Goal: Find specific page/section: Find specific page/section

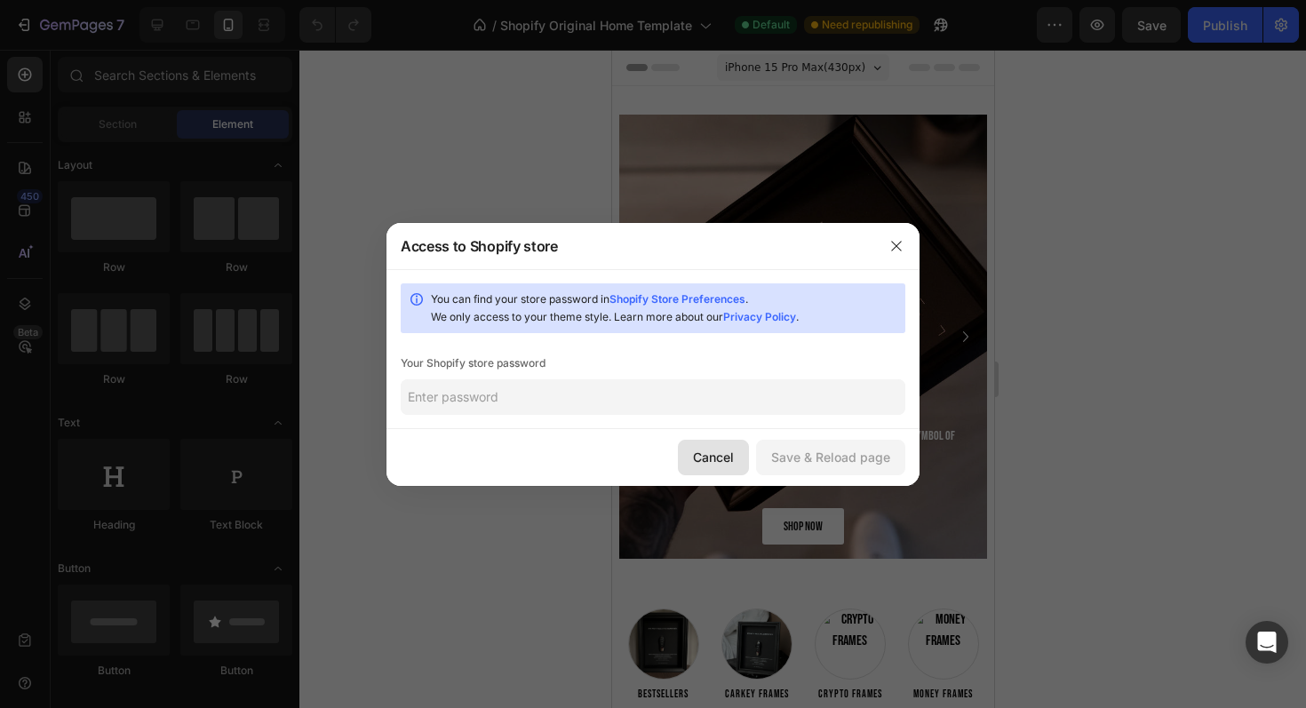
click at [702, 444] on button "Cancel" at bounding box center [713, 458] width 71 height 36
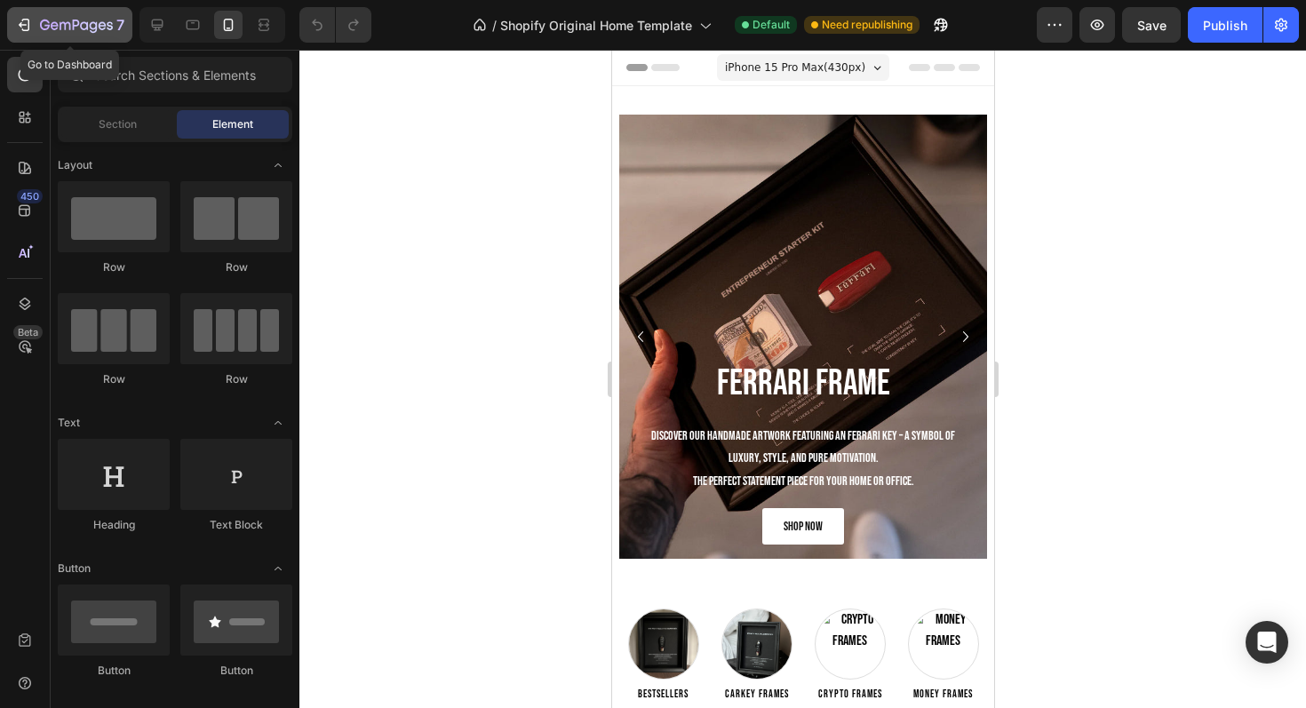
click at [75, 19] on icon "button" at bounding box center [76, 26] width 73 height 15
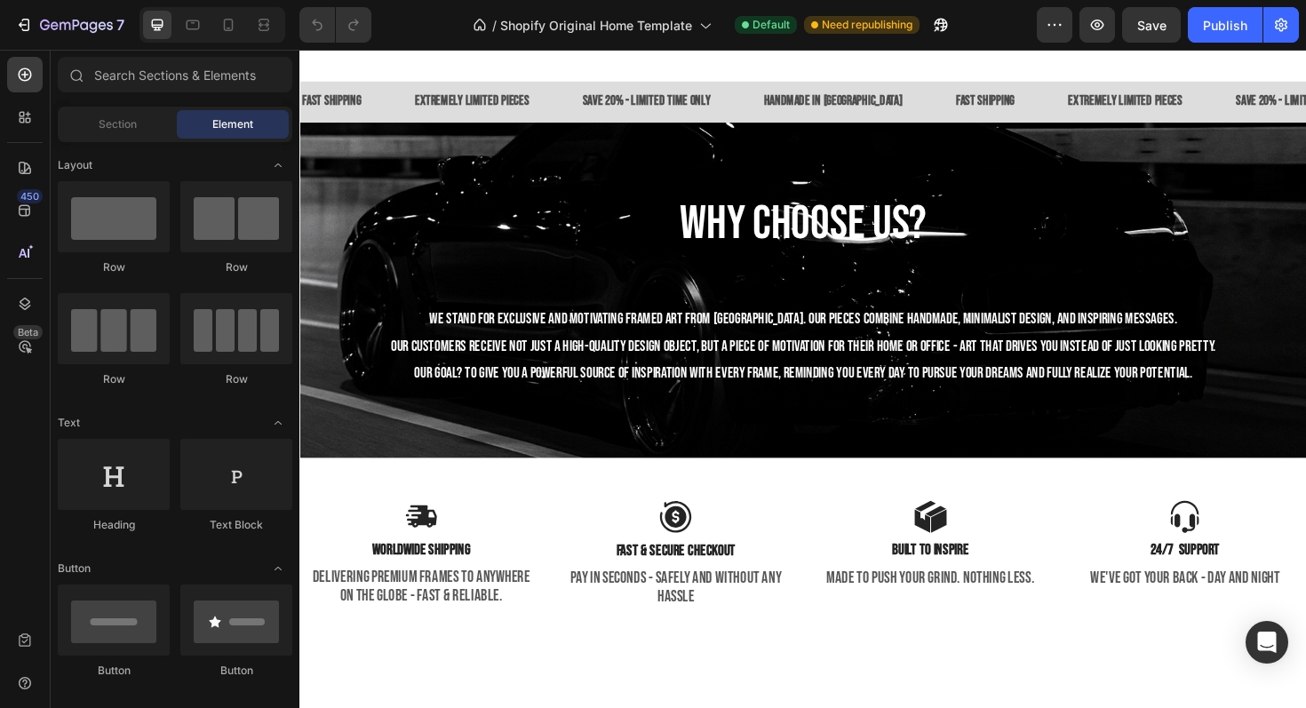
scroll to position [2741, 0]
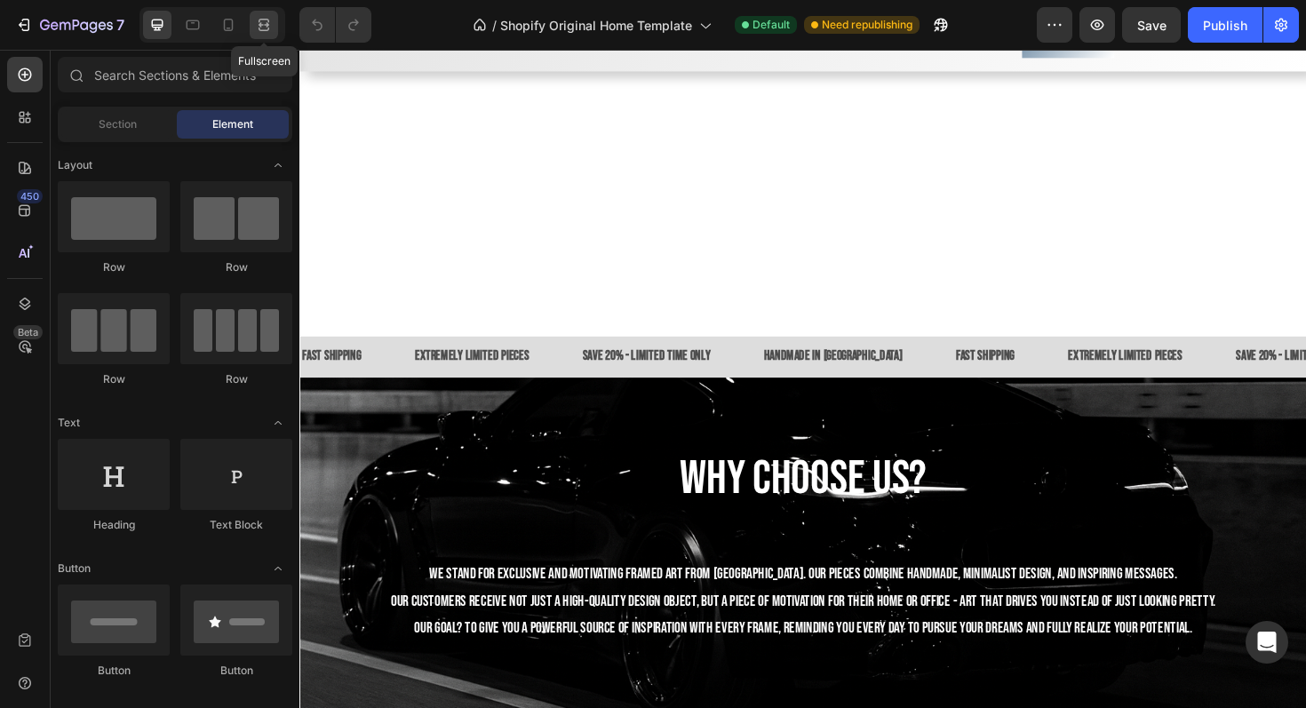
click at [254, 17] on div at bounding box center [264, 25] width 28 height 28
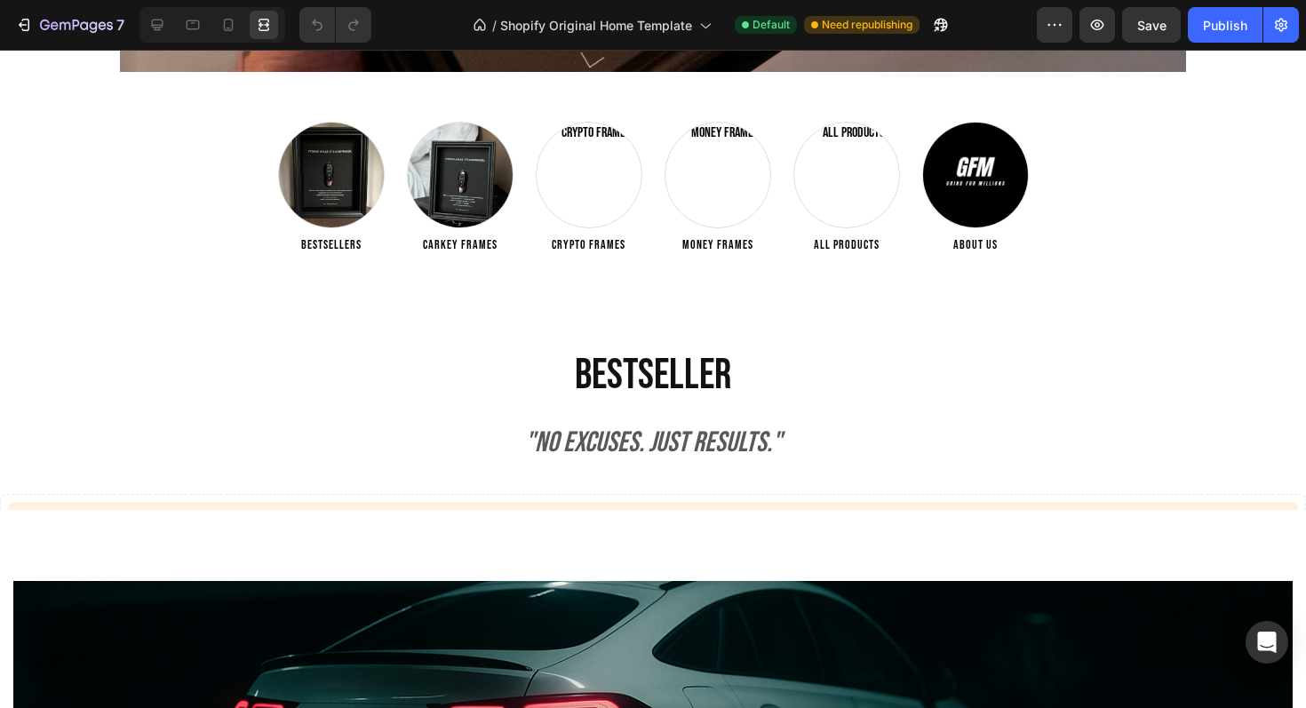
scroll to position [723, 0]
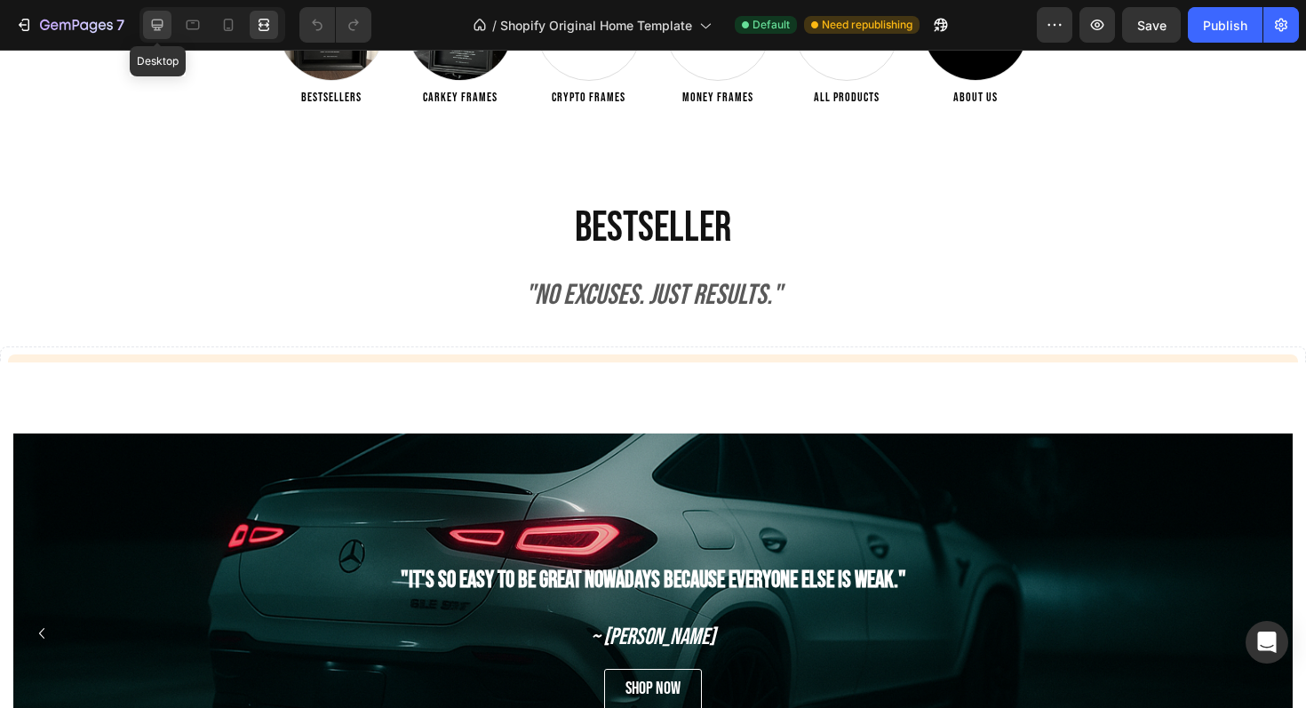
click at [169, 27] on div at bounding box center [157, 25] width 28 height 28
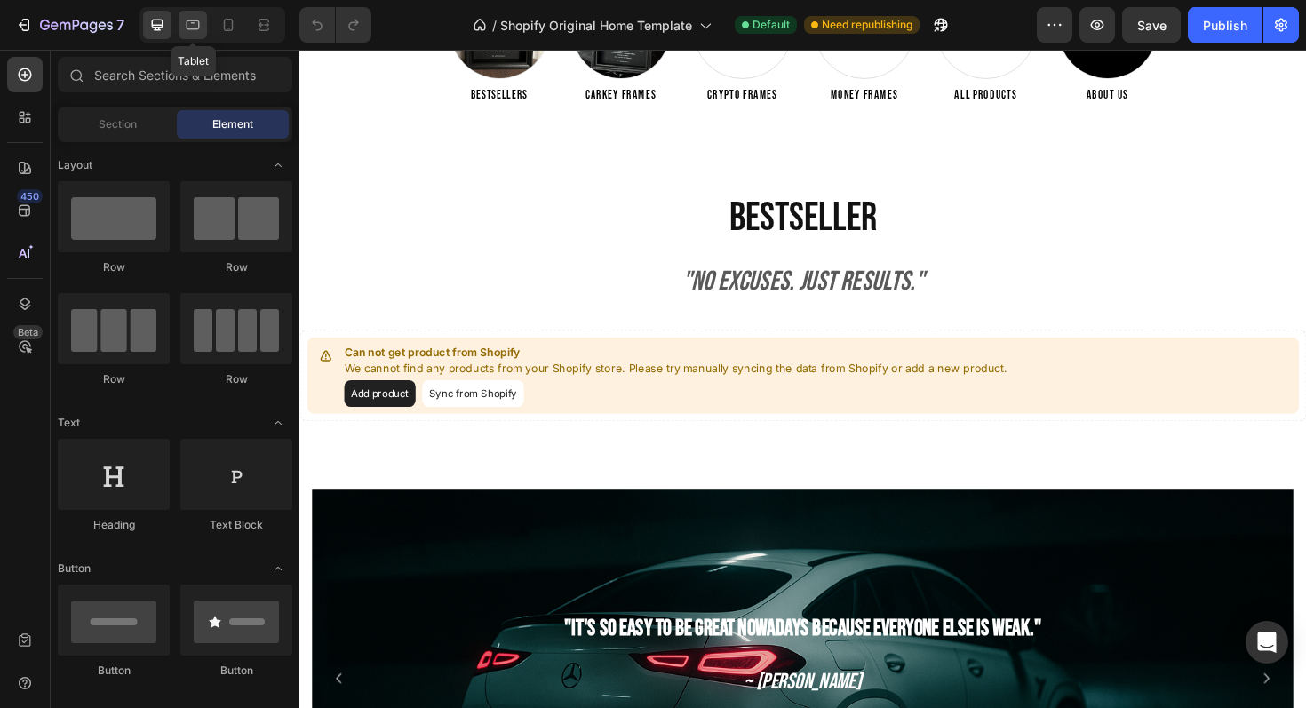
click at [197, 30] on icon at bounding box center [193, 25] width 18 height 18
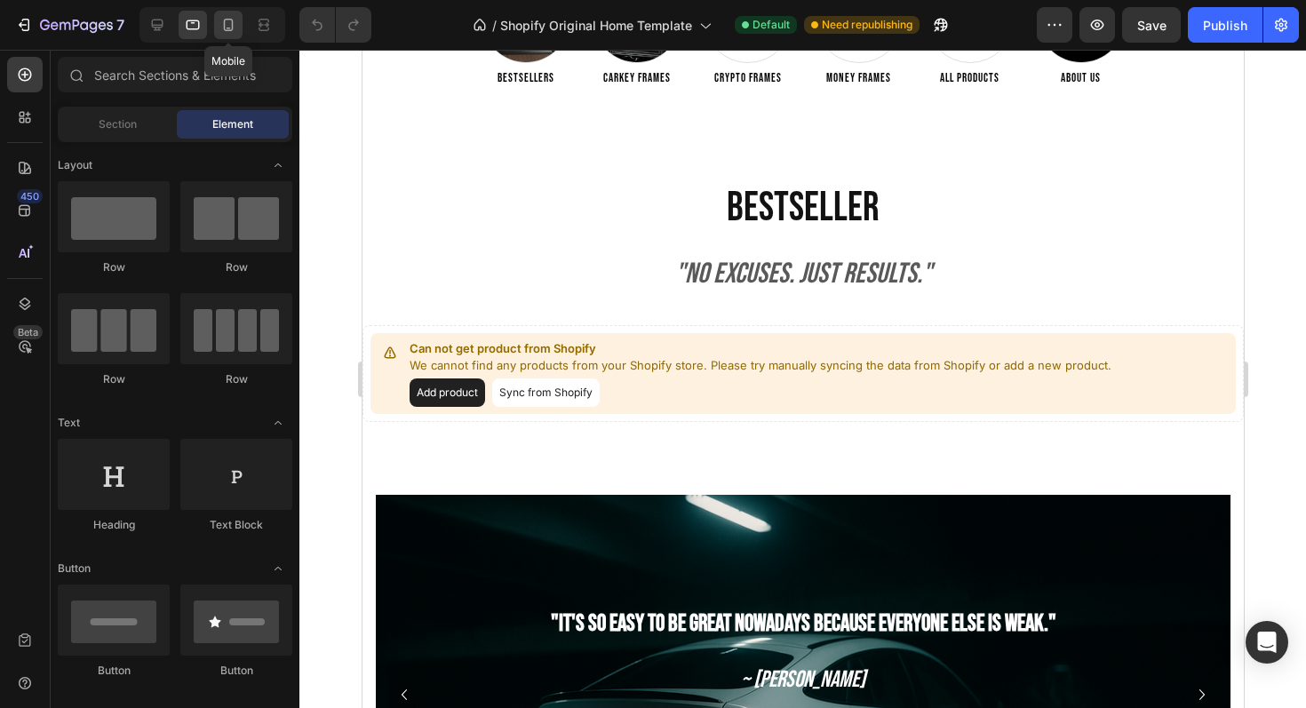
click at [224, 31] on icon at bounding box center [228, 25] width 18 height 18
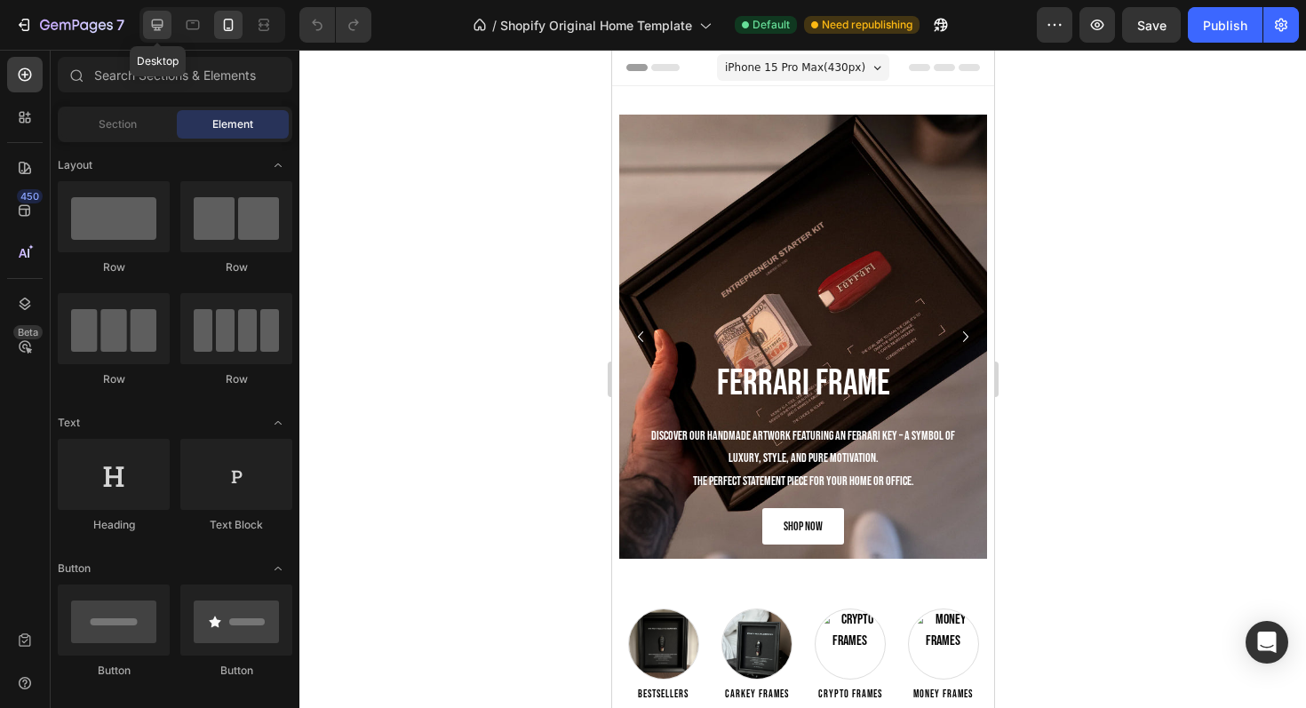
click at [165, 33] on icon at bounding box center [157, 25] width 18 height 18
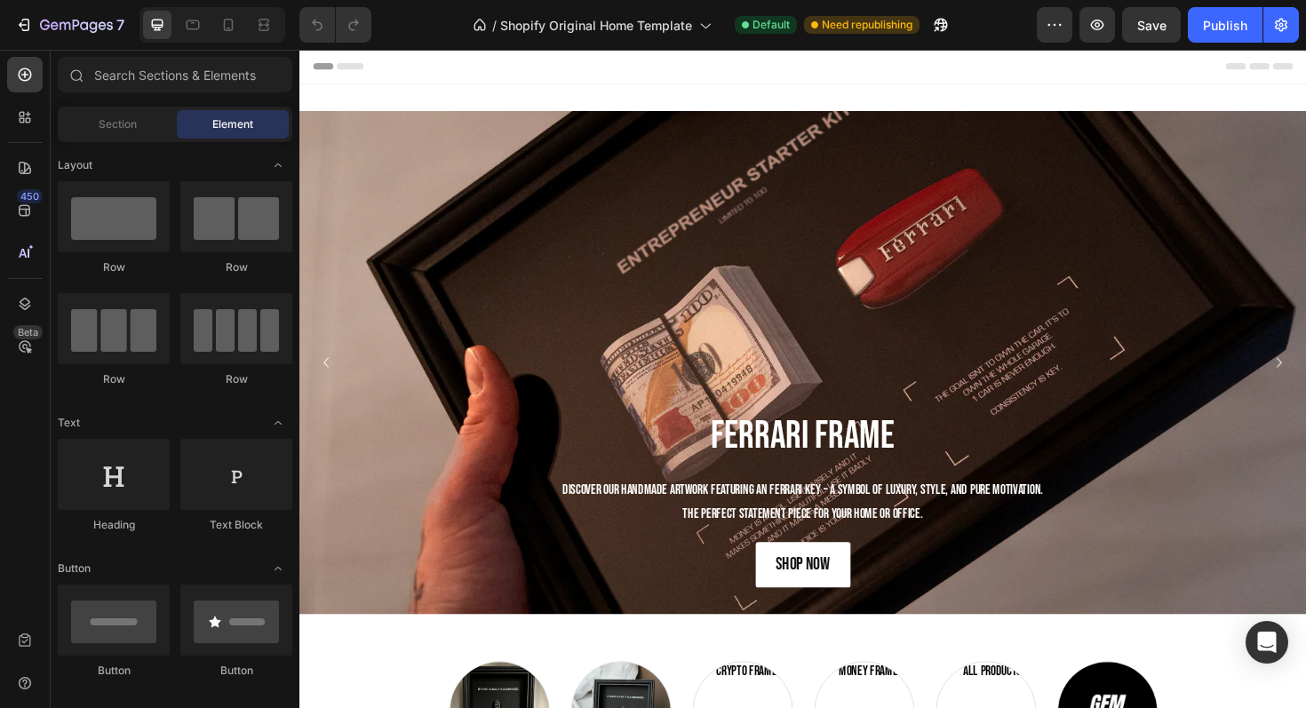
click at [8, 0] on div "7 / Shopify Original Home Template Default Need republishing Preview Save Publi…" at bounding box center [653, 25] width 1306 height 51
click at [24, 9] on button "7" at bounding box center [69, 25] width 125 height 36
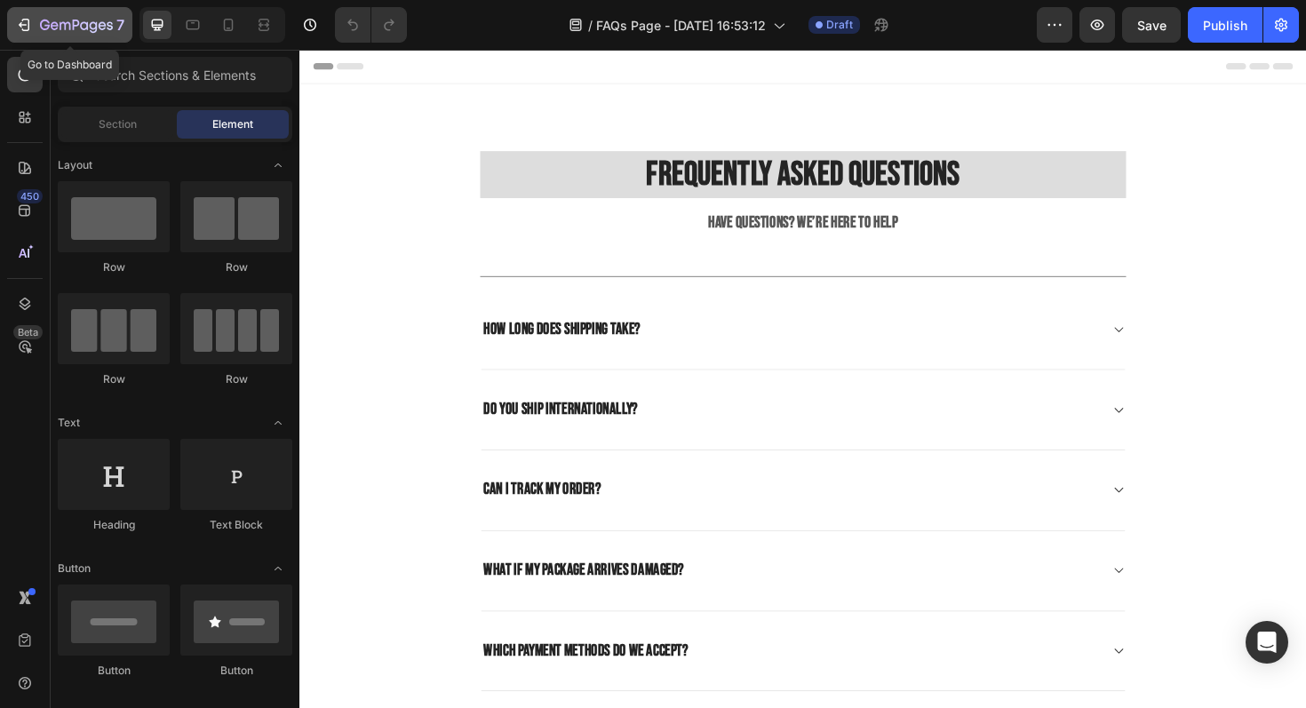
click at [14, 22] on button "7" at bounding box center [69, 25] width 125 height 36
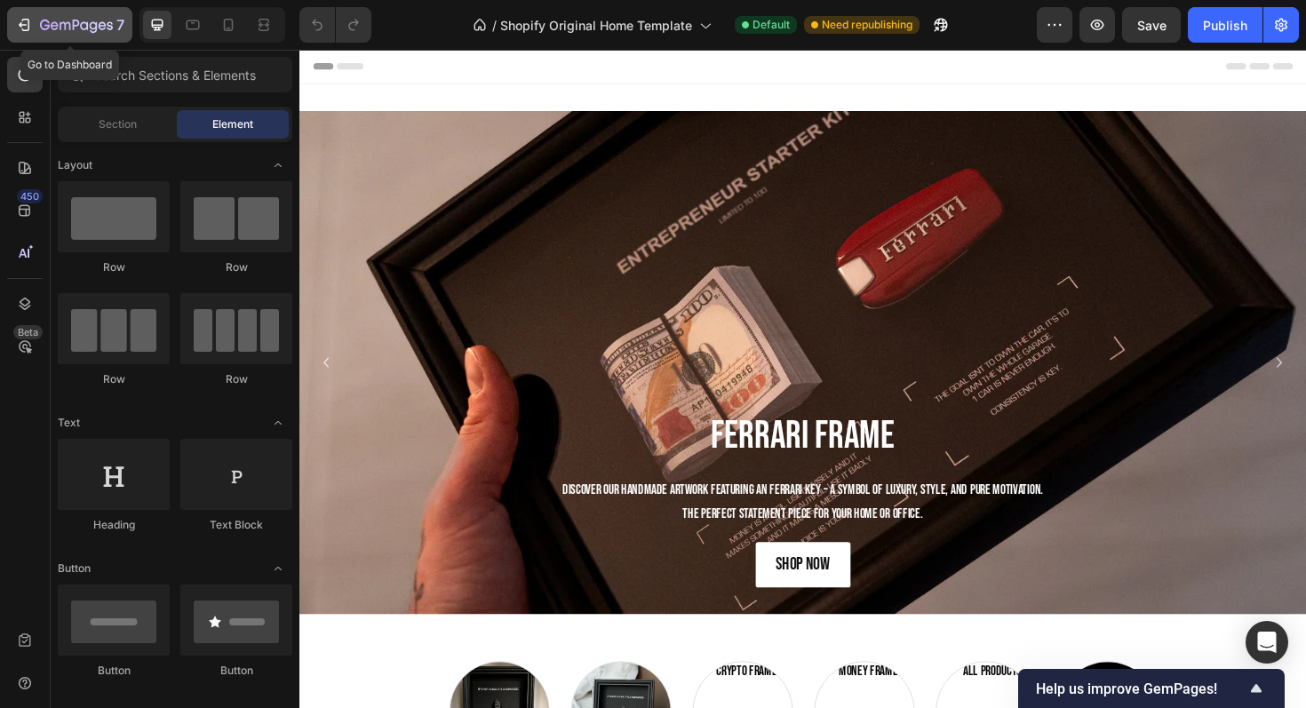
click at [62, 20] on icon "button" at bounding box center [76, 26] width 73 height 15
